Goal: Navigation & Orientation: Find specific page/section

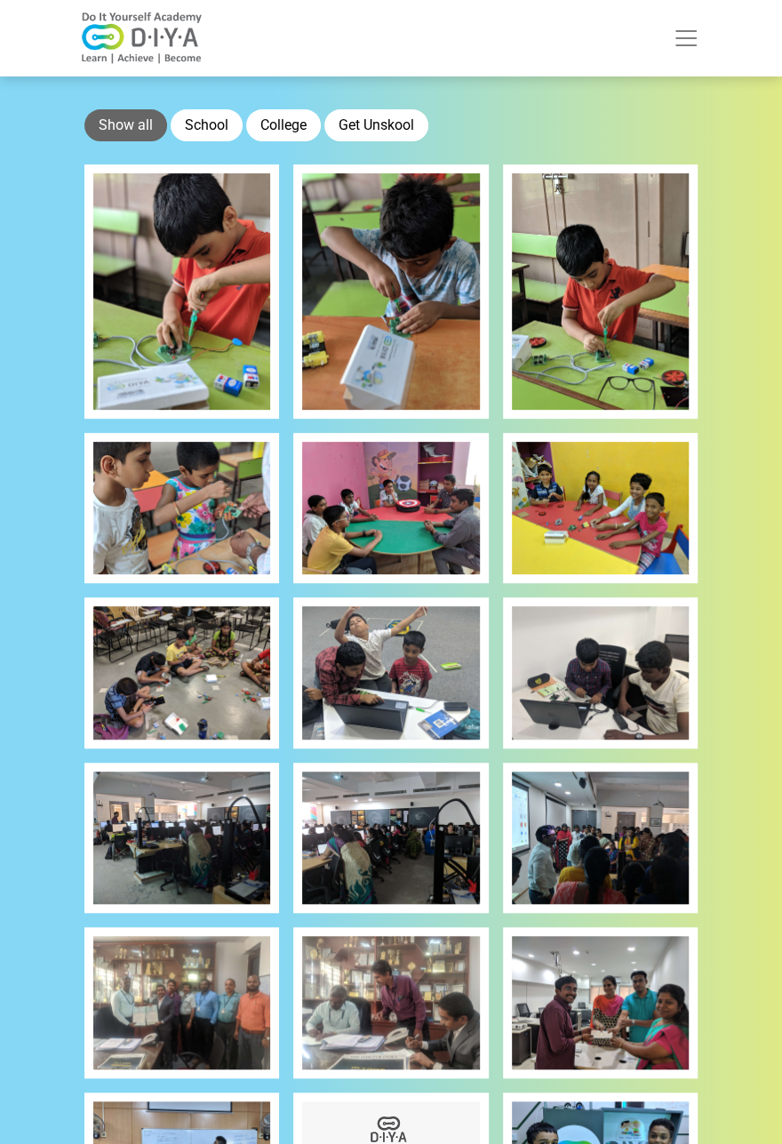
click at [680, 38] on span "Toggle navigation" at bounding box center [686, 38] width 27 height 27
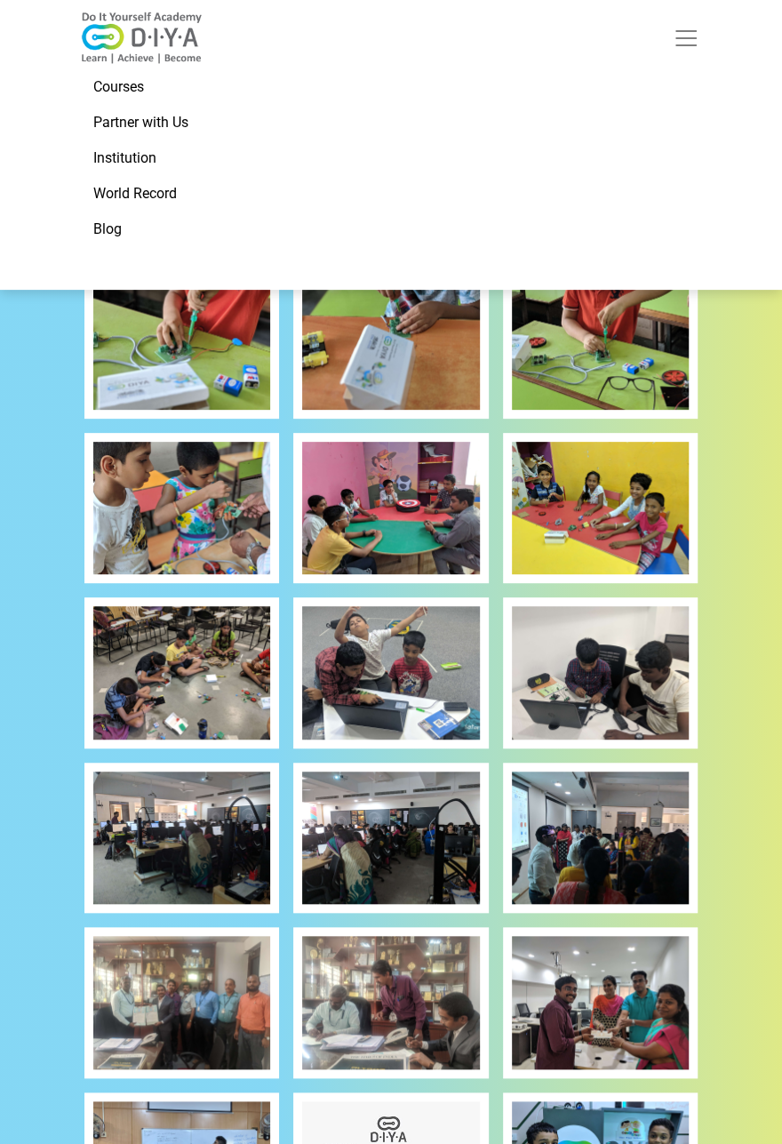
click at [43, 397] on section "Show all School College Get Unskool" at bounding box center [391, 898] width 782 height 1796
click at [123, 165] on link "Institution" at bounding box center [391, 158] width 640 height 36
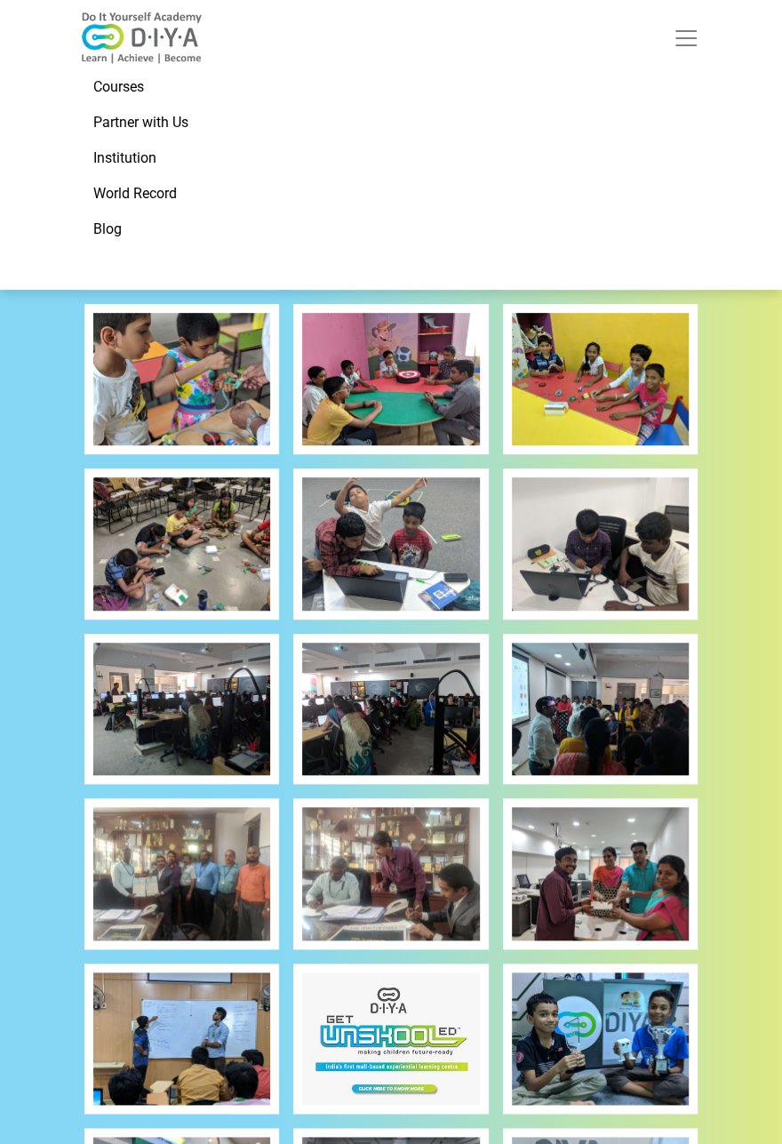
scroll to position [451, 0]
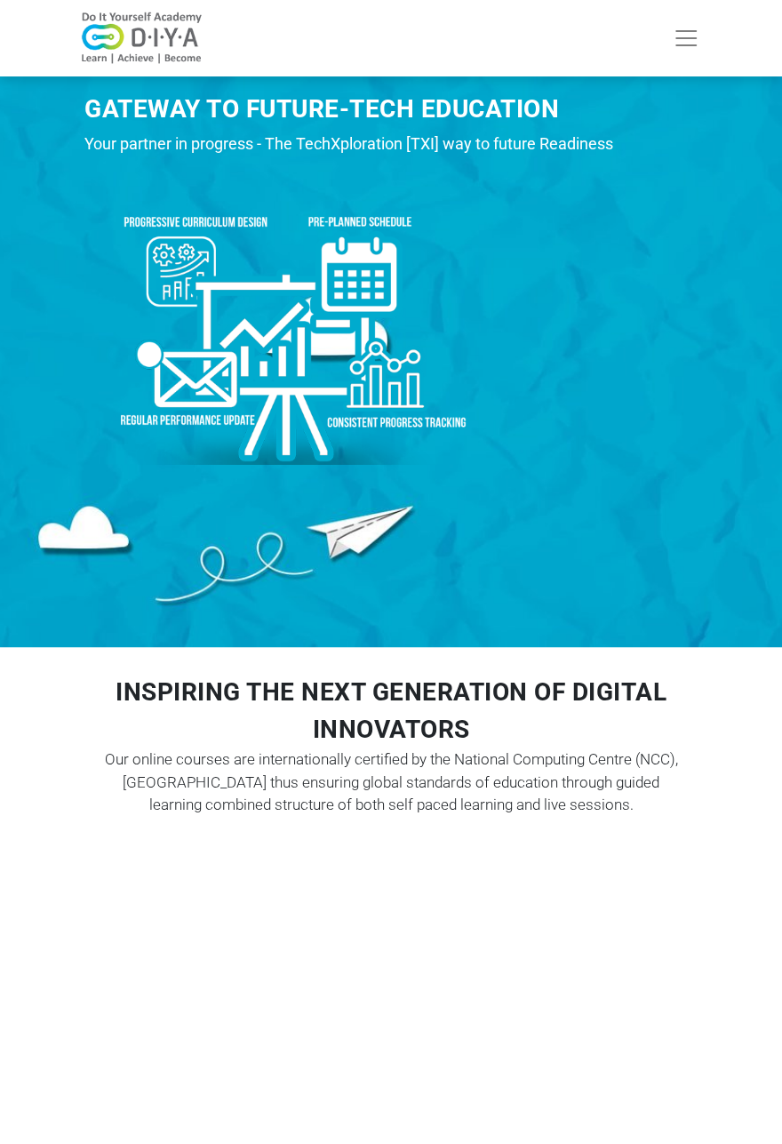
click at [690, 52] on button "Toggle navigation" at bounding box center [686, 38] width 50 height 36
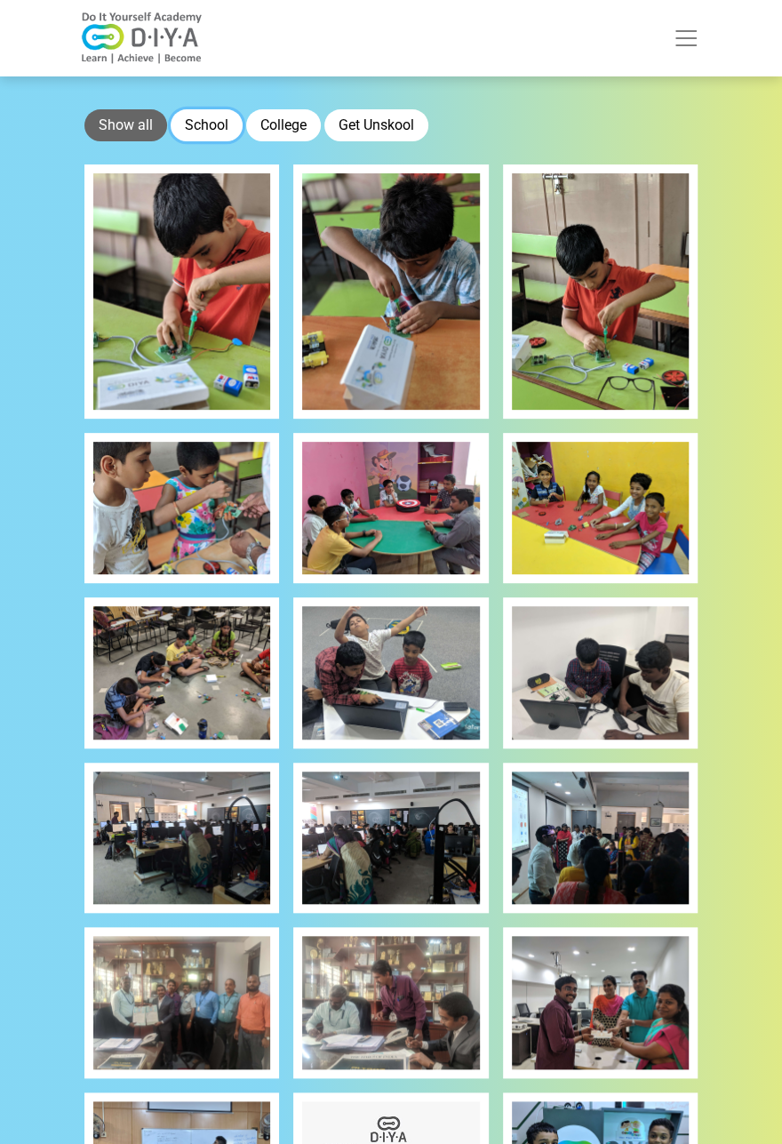
click at [202, 118] on button "School" at bounding box center [207, 125] width 72 height 32
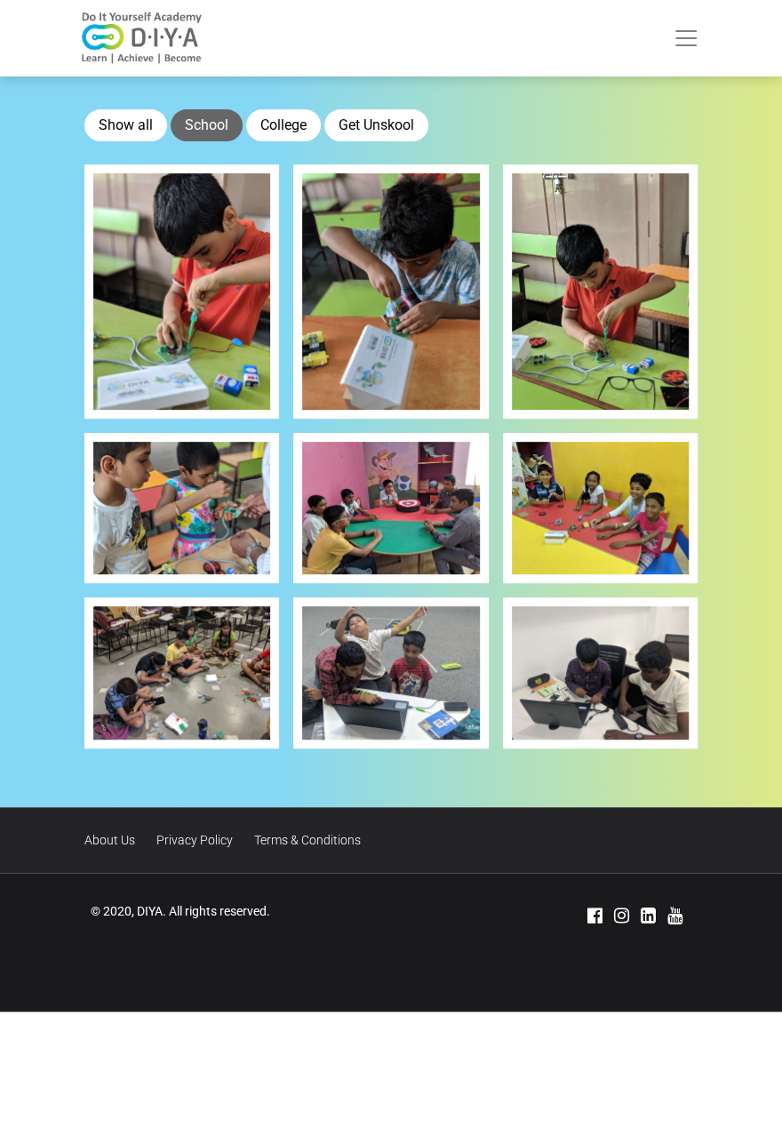
click at [3, 538] on section "Show all School College Get Unskool" at bounding box center [391, 403] width 782 height 807
